Goal: Task Accomplishment & Management: Complete application form

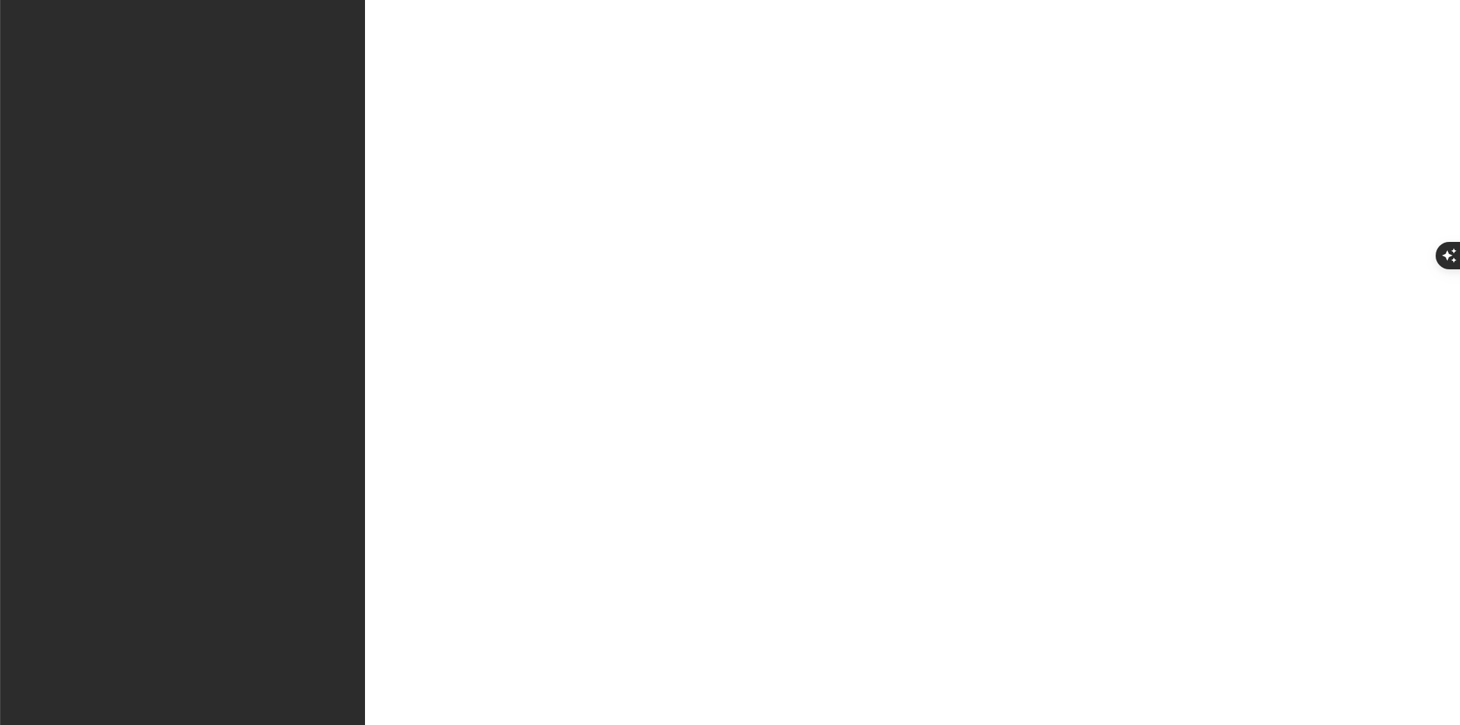
type input "[PERSON_NAME]"
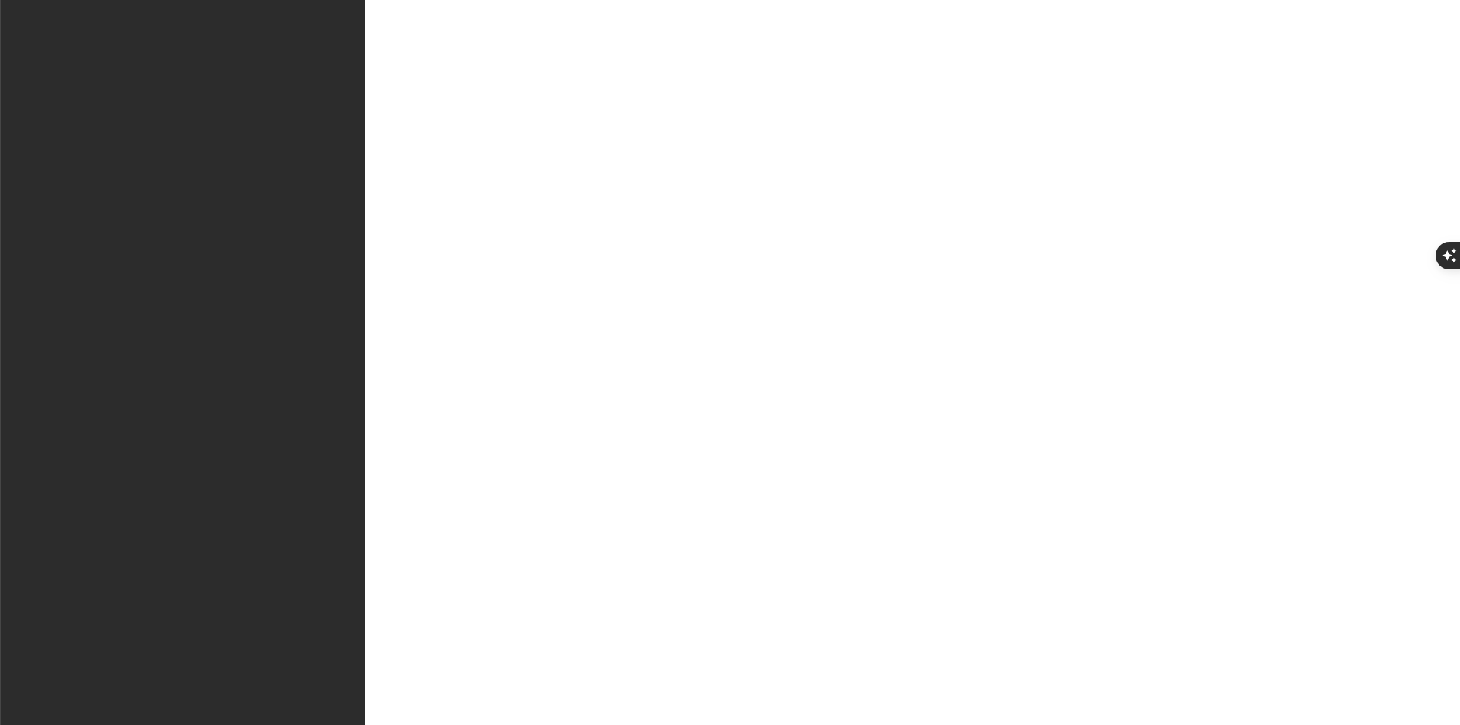
type input "Explorer"
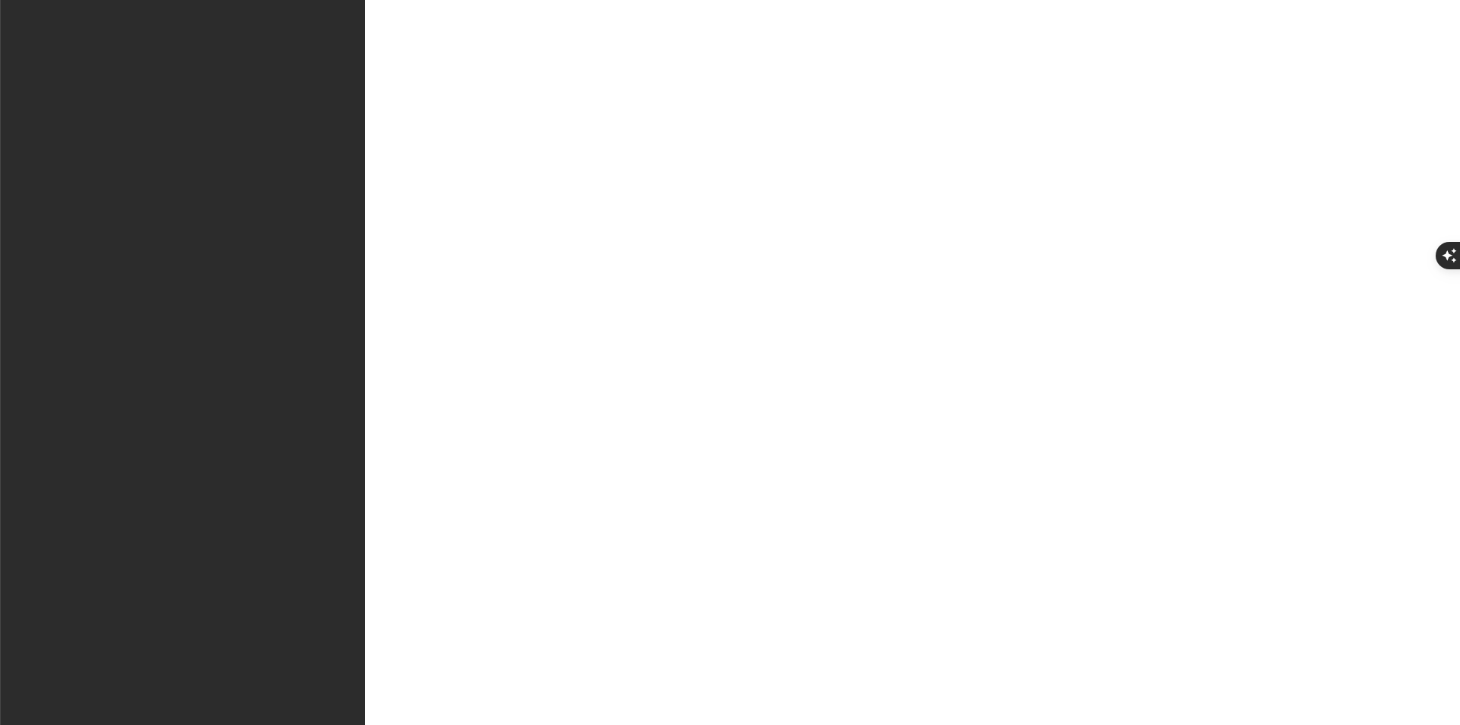
type input "Furui"
type input "Phaosa"
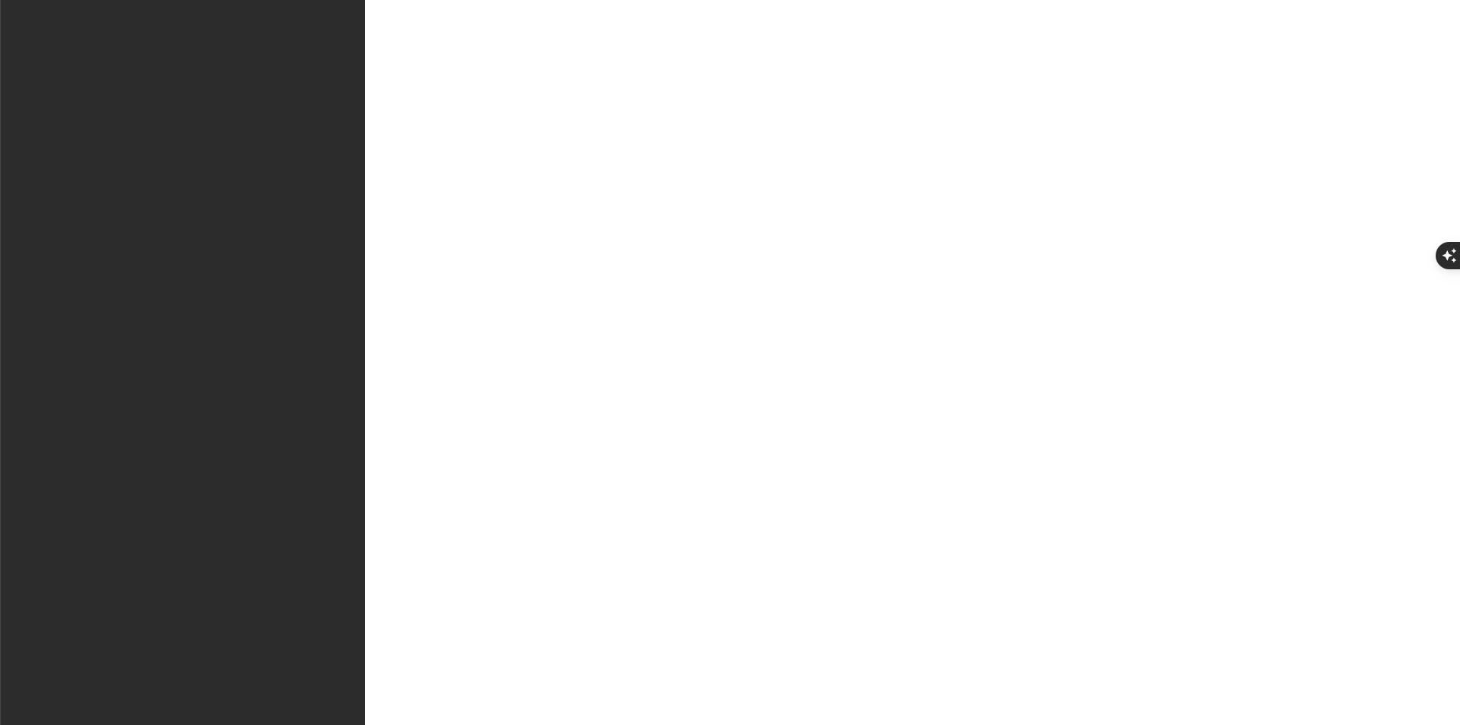
click at [60, 23] on html "F Phaosa J Home Documentation Analytics Code automation Design system data Desi…" at bounding box center [730, 362] width 1460 height 725
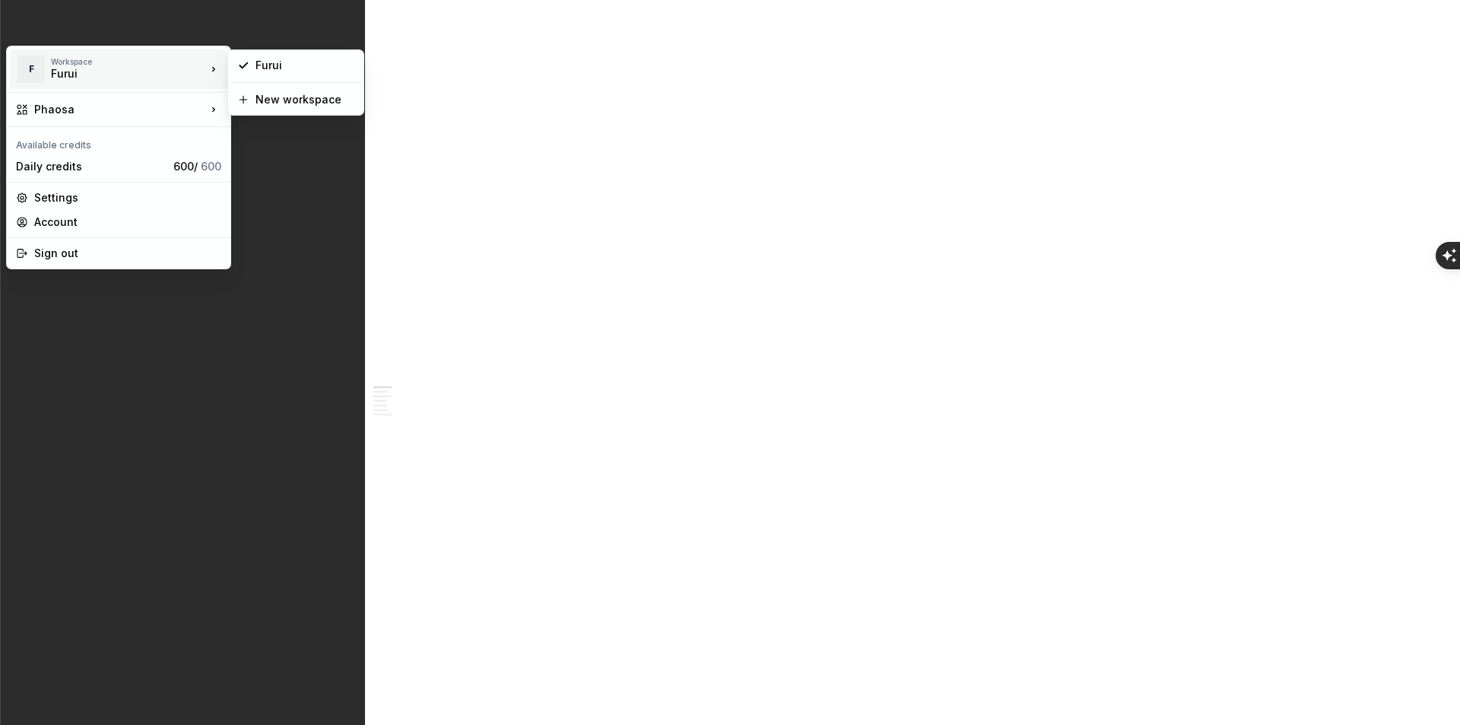
click at [66, 79] on div "Furui" at bounding box center [115, 73] width 129 height 15
click at [70, 74] on div "Furui" at bounding box center [115, 73] width 129 height 15
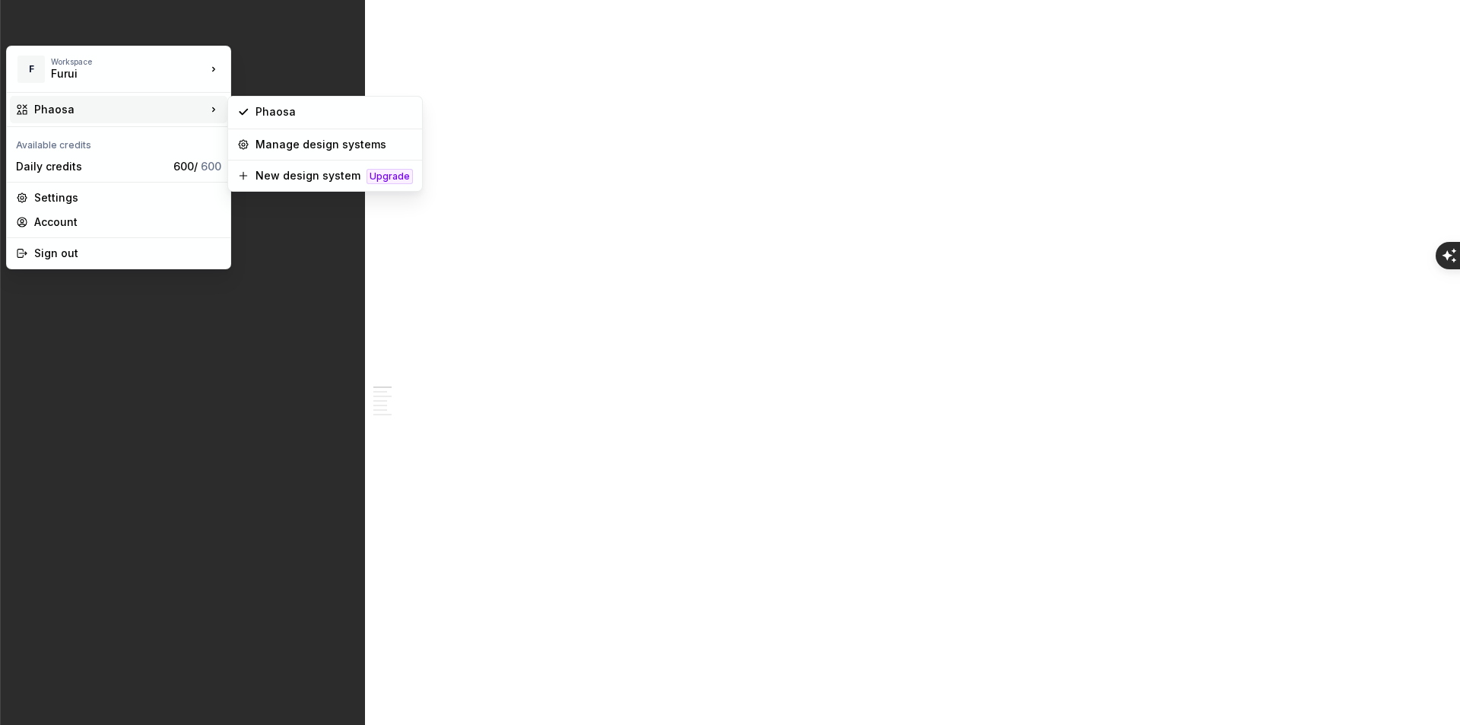
click at [98, 109] on div "Phaosa" at bounding box center [120, 109] width 172 height 15
click at [756, 125] on html "F Phaosa J Home Documentation Analytics Code automation Design system data Desi…" at bounding box center [730, 362] width 1460 height 725
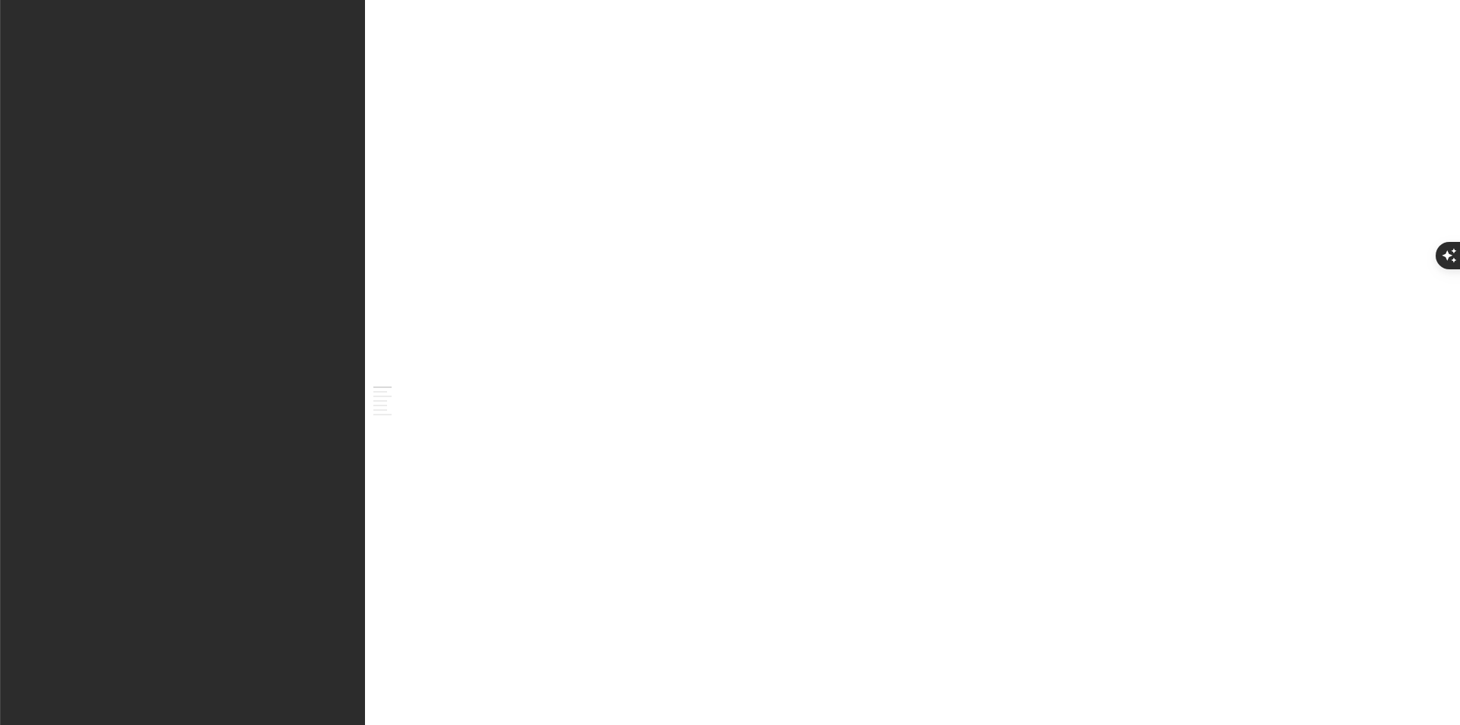
type textarea "*"
